Goal: Task Accomplishment & Management: Manage account settings

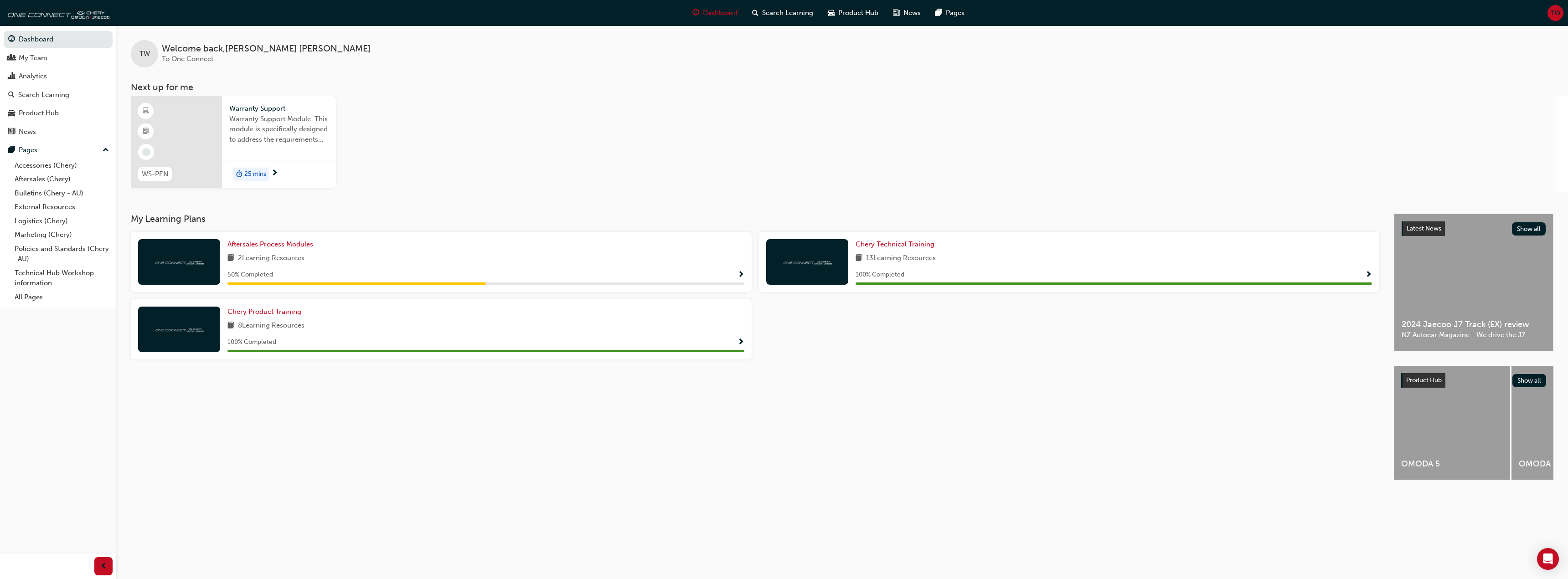
click at [1550, 18] on div "TW" at bounding box center [1555, 13] width 16 height 16
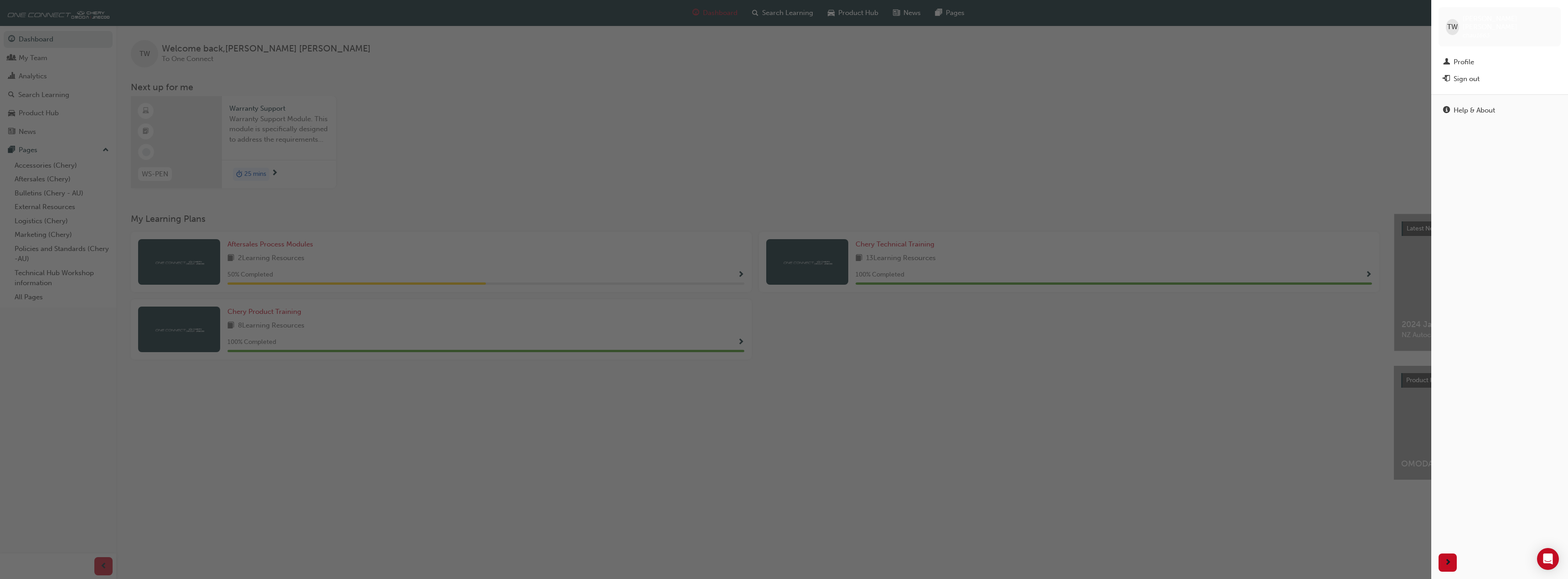
click at [1350, 20] on div "button" at bounding box center [716, 290] width 1431 height 579
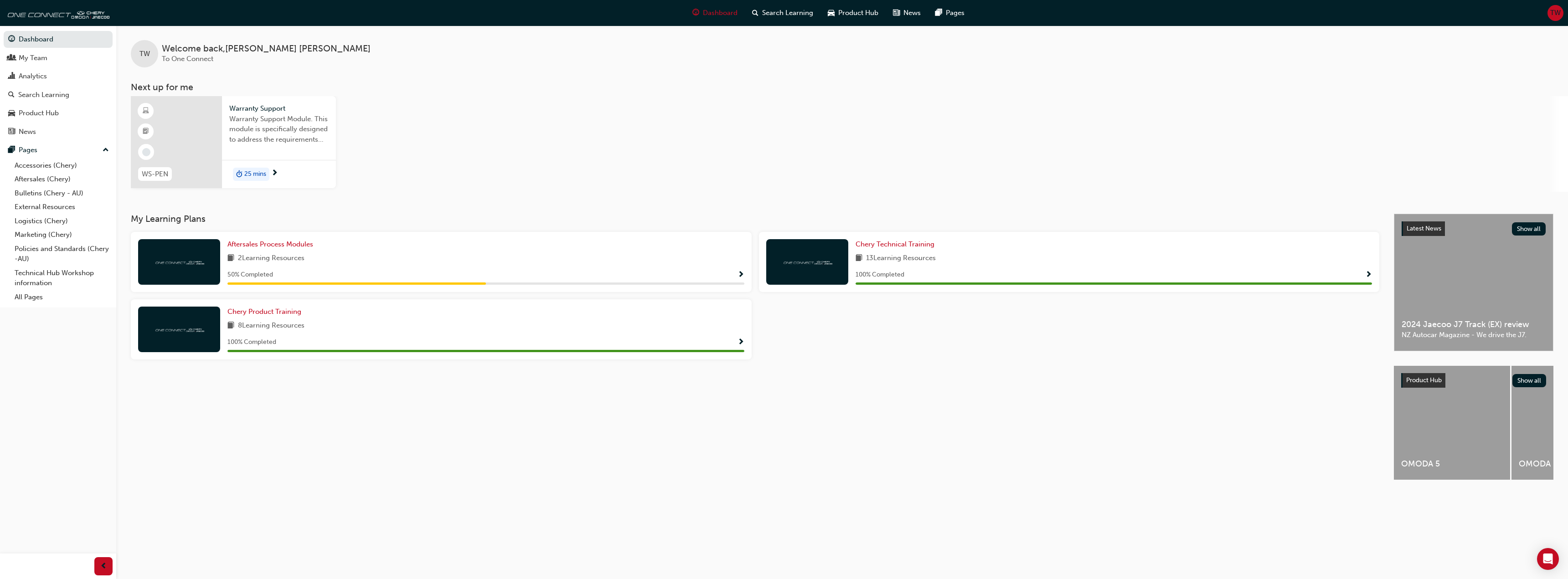
click at [1557, 12] on span "TW" at bounding box center [1555, 13] width 11 height 11
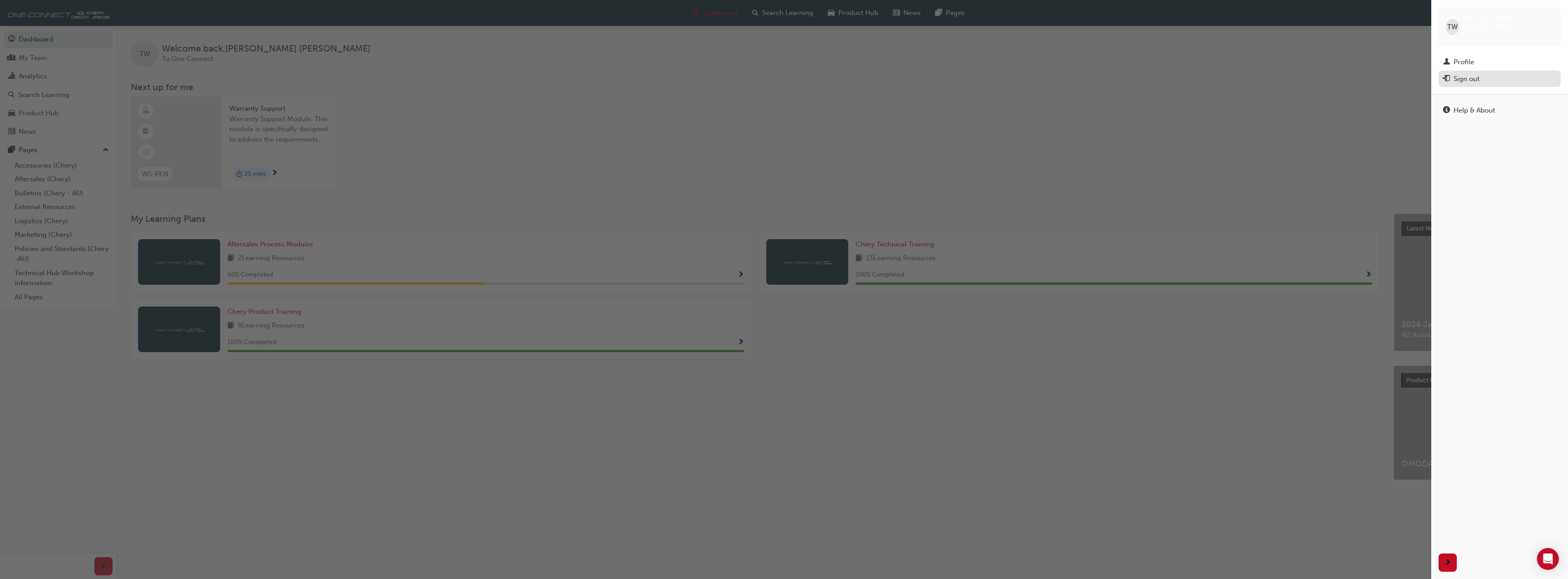
click at [1468, 74] on div "Sign out" at bounding box center [1466, 79] width 26 height 11
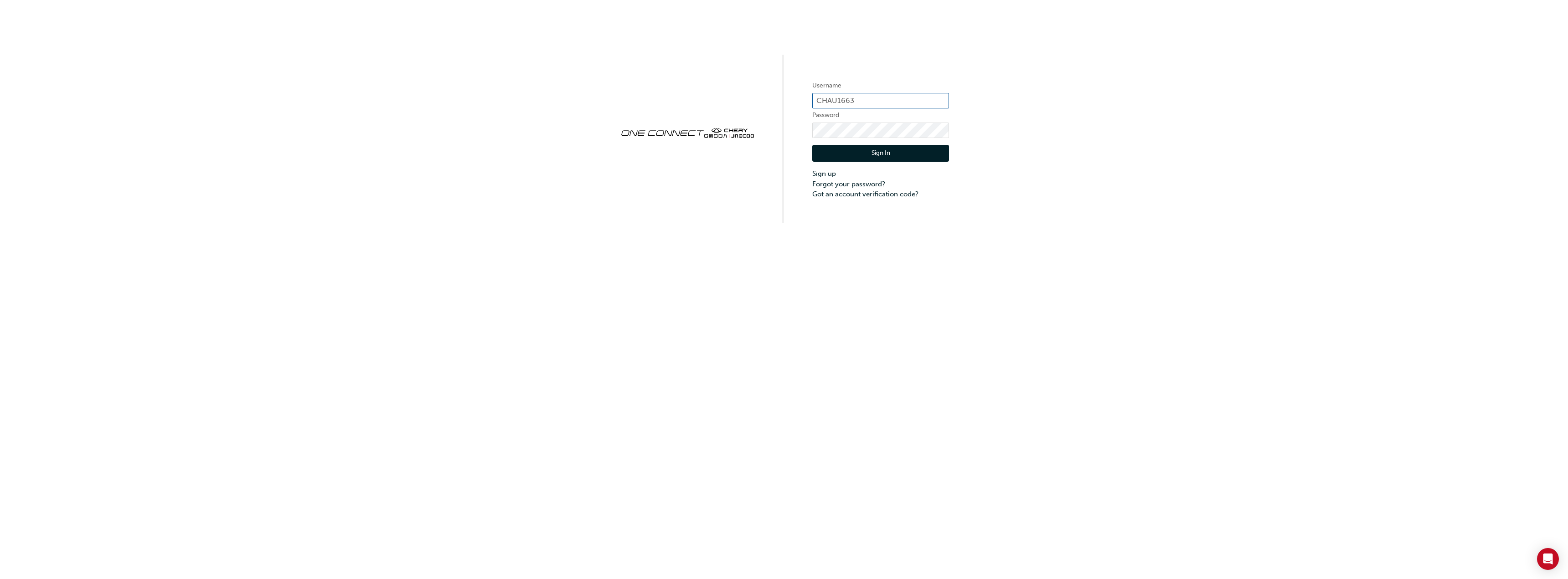
click at [853, 100] on input "CHAU1663" at bounding box center [880, 100] width 137 height 15
type input "CHAU1942"
click at [864, 150] on button "Sign In" at bounding box center [880, 154] width 137 height 18
